Goal: Transaction & Acquisition: Book appointment/travel/reservation

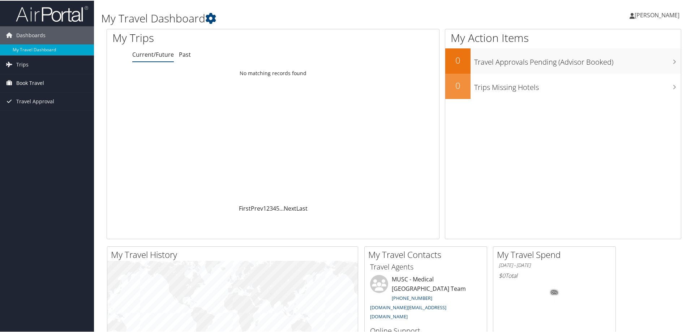
click at [30, 79] on span "Book Travel" at bounding box center [30, 82] width 28 height 18
click at [30, 118] on link "Book/Manage Online Trips" at bounding box center [47, 118] width 94 height 11
